Goal: Entertainment & Leisure: Consume media (video, audio)

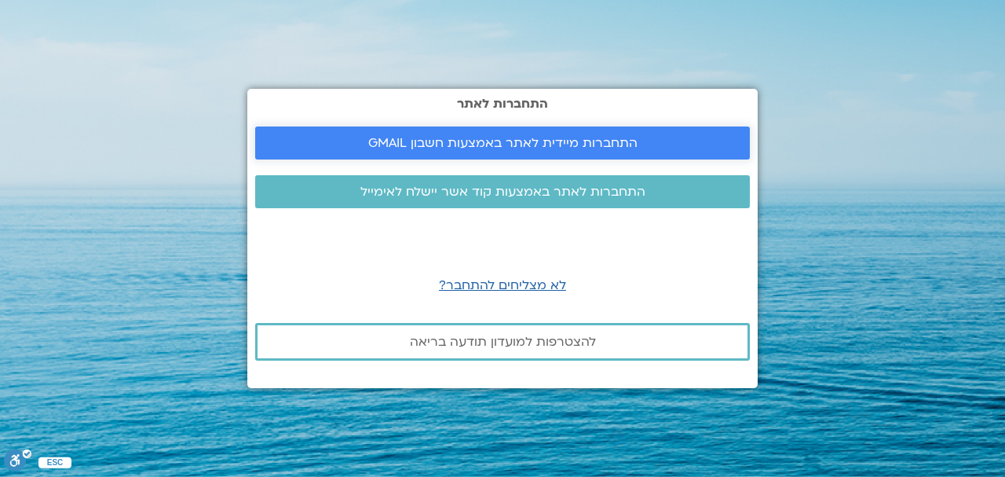
click at [566, 145] on span "התחברות מיידית לאתר באמצעות חשבון GMAIL" at bounding box center [502, 143] width 269 height 14
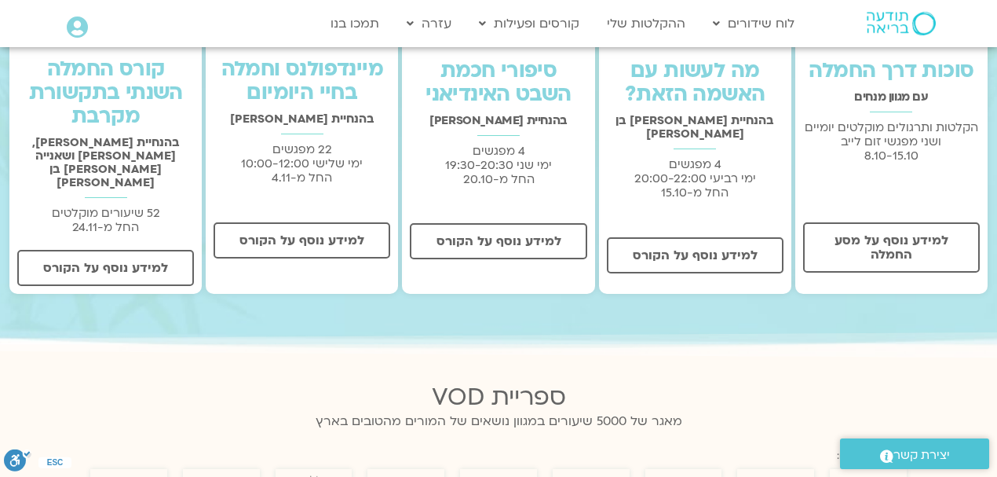
scroll to position [523, 0]
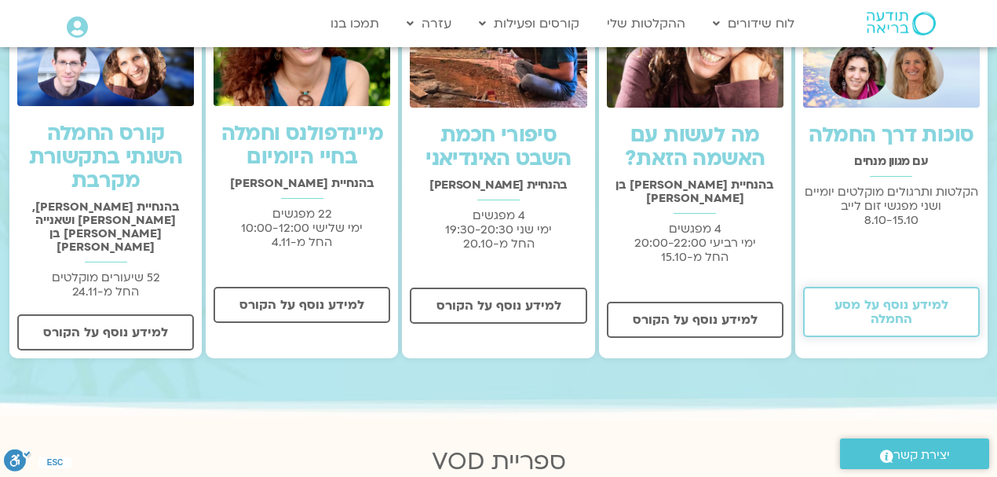
click at [917, 318] on span "למידע נוסף על מסע החמלה" at bounding box center [892, 312] width 136 height 28
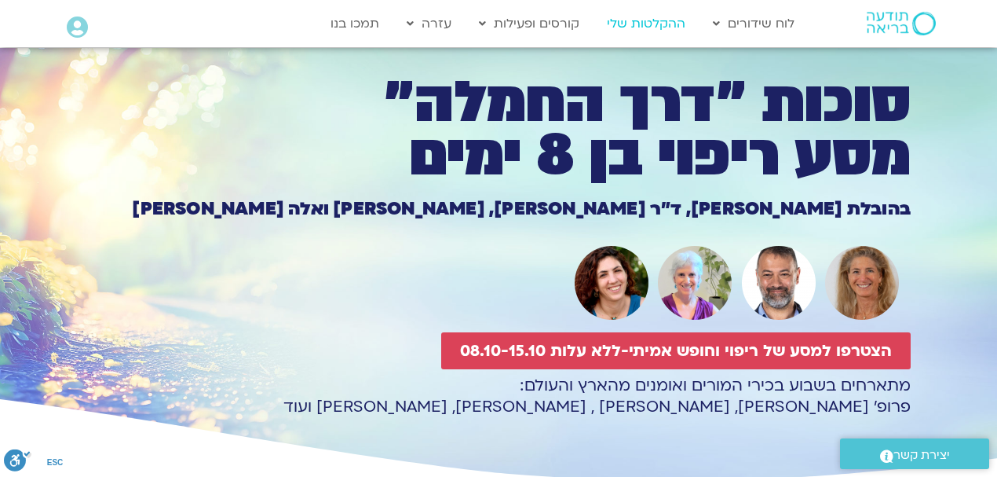
click at [630, 23] on link "ההקלטות שלי" at bounding box center [646, 24] width 94 height 30
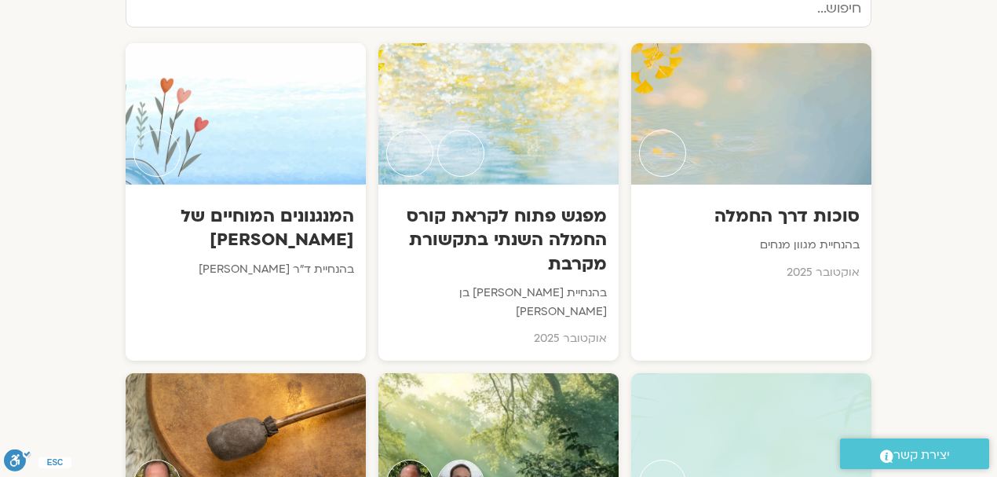
scroll to position [890, 0]
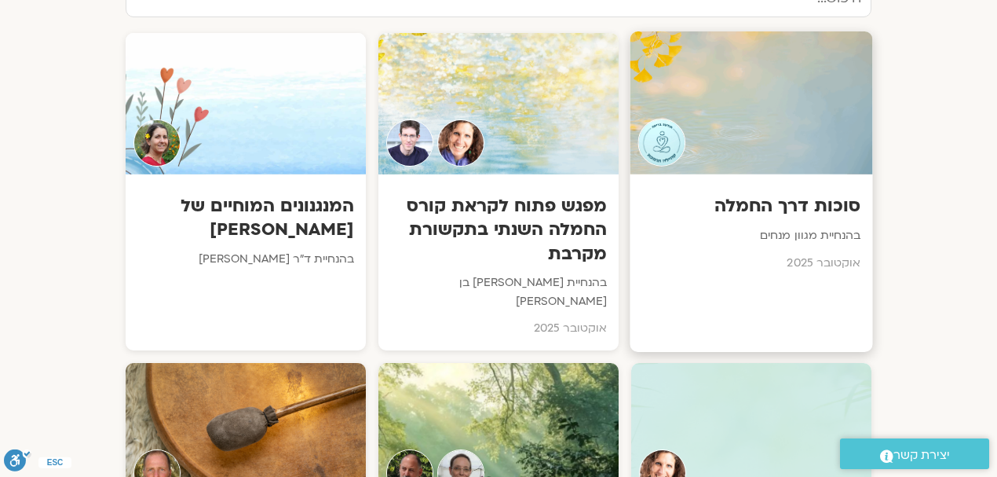
click at [825, 194] on h3 "סוכות דרך החמלה" at bounding box center [751, 206] width 219 height 24
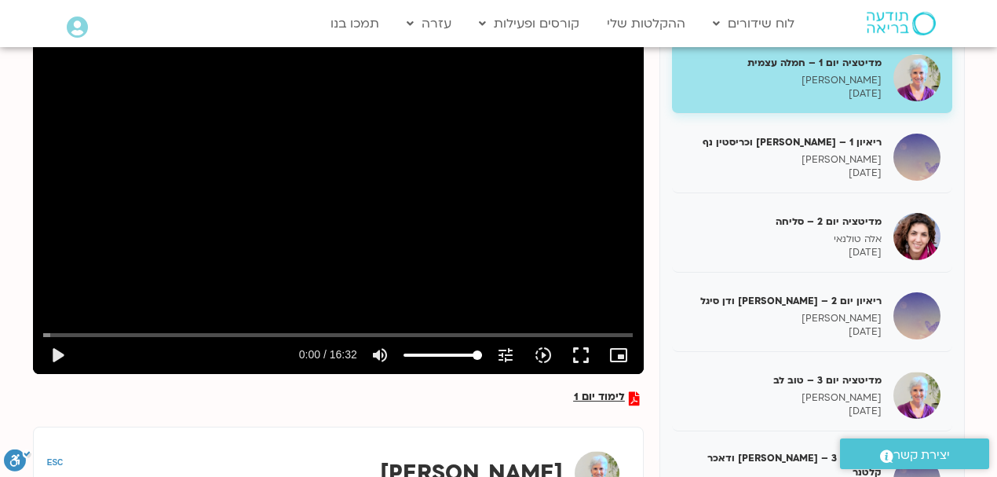
scroll to position [169, 0]
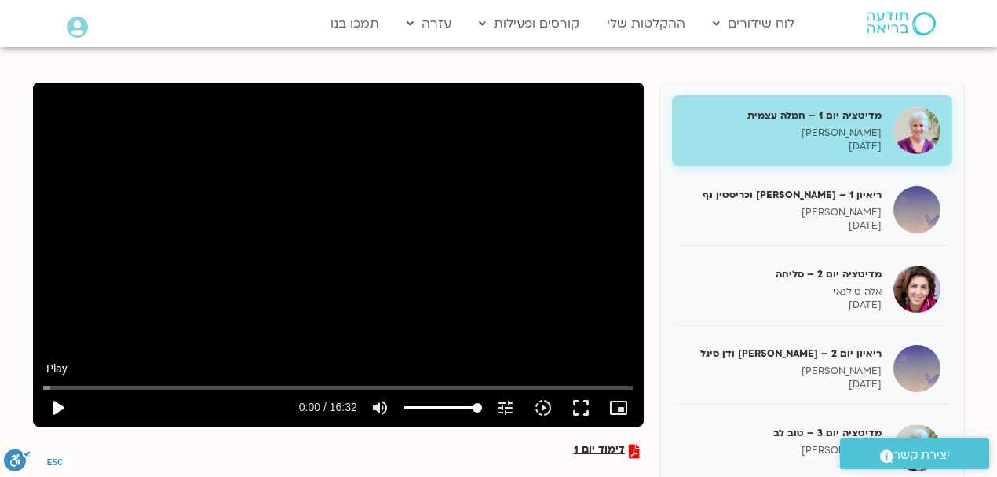
click at [57, 407] on button "play_arrow" at bounding box center [57, 408] width 38 height 38
click at [313, 386] on input "Seek" at bounding box center [337, 386] width 589 height 9
drag, startPoint x: 316, startPoint y: 384, endPoint x: 173, endPoint y: 390, distance: 143.8
click at [173, 390] on input "Seek" at bounding box center [337, 386] width 589 height 9
type input "214.956671"
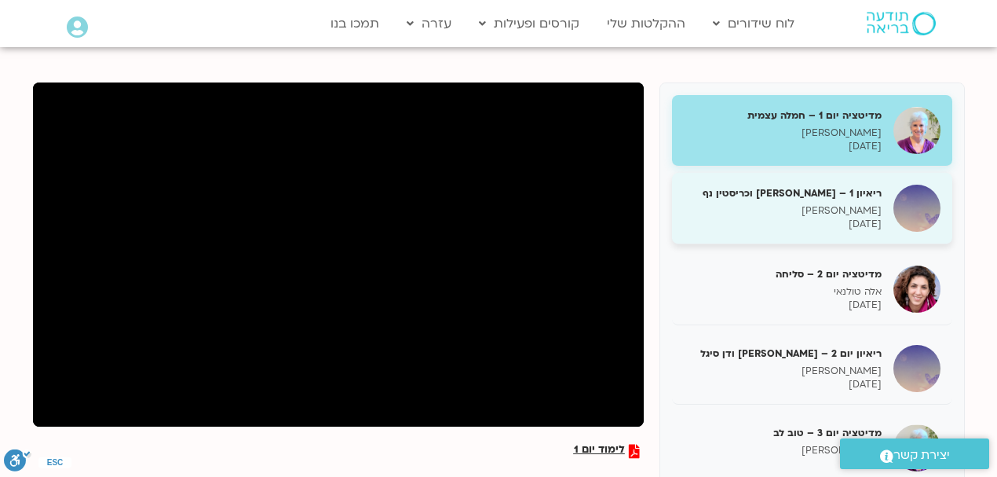
click at [862, 192] on h5 "ריאיון 1 – טארה בראך וכריסטין נף" at bounding box center [783, 193] width 198 height 14
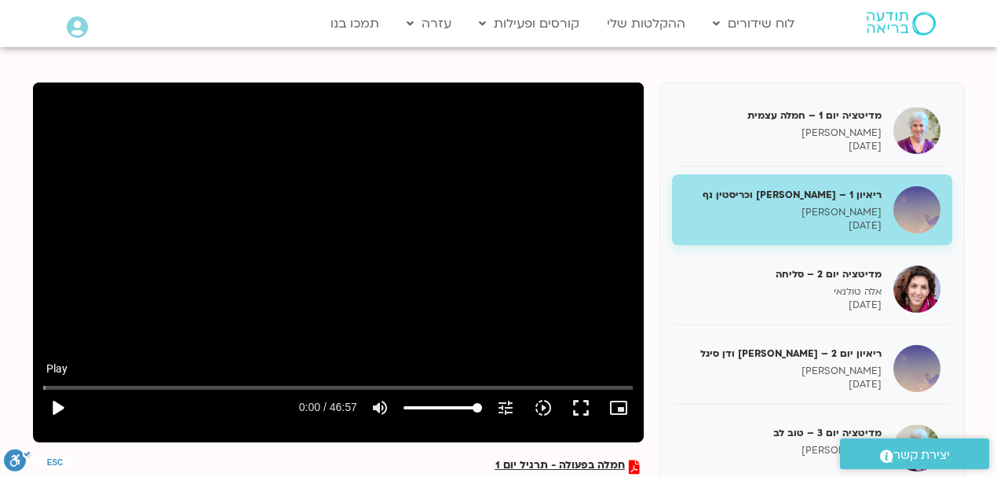
click at [60, 406] on button "play_arrow" at bounding box center [57, 408] width 38 height 38
type input "247.452652"
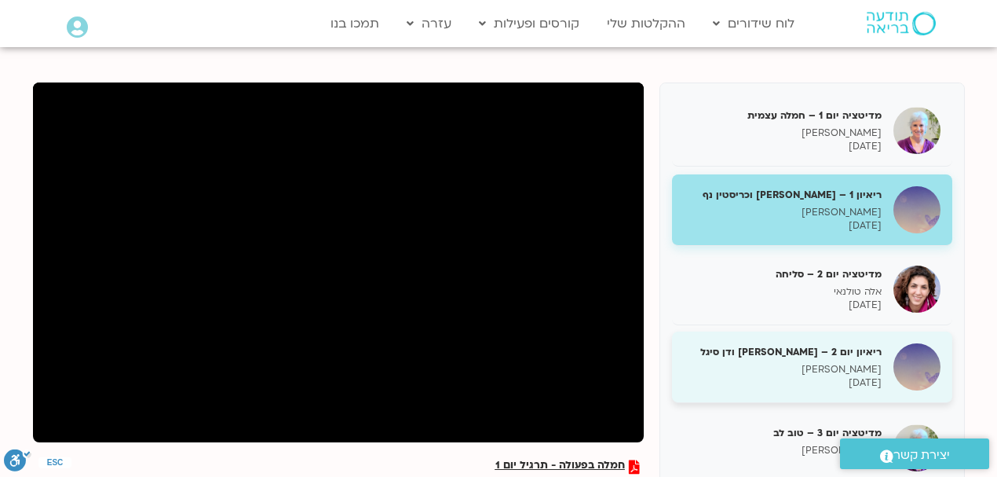
click at [772, 350] on h5 "ריאיון יום 2 – טארה בראך ודן סיגל" at bounding box center [783, 352] width 198 height 14
